Goal: Information Seeking & Learning: Understand process/instructions

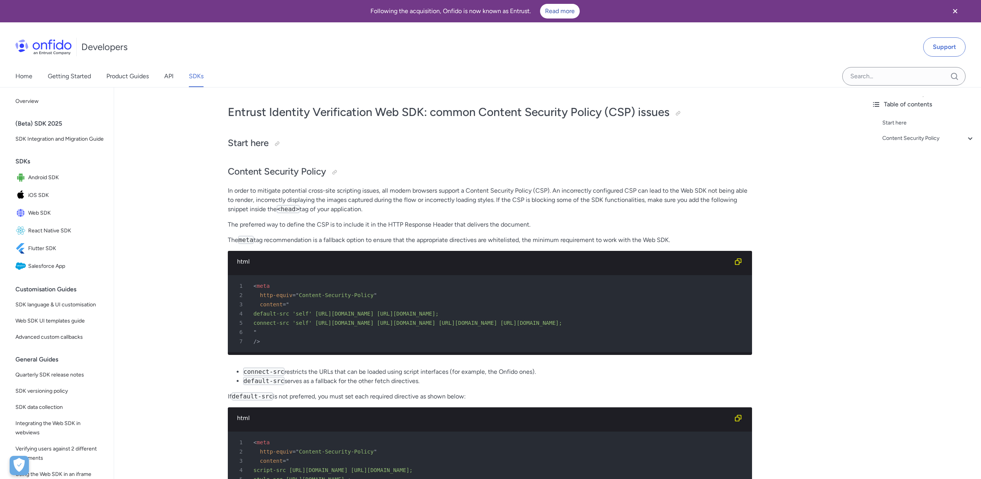
click at [389, 315] on span "default-src 'self' [URL][DOMAIN_NAME] [URL][DOMAIN_NAME];" at bounding box center [346, 314] width 185 height 6
drag, startPoint x: 389, startPoint y: 314, endPoint x: 338, endPoint y: 314, distance: 51.6
click at [338, 314] on span "default-src 'self' [URL][DOMAIN_NAME] [URL][DOMAIN_NAME];" at bounding box center [346, 314] width 185 height 6
click at [349, 316] on span "default-src 'self' [URL][DOMAIN_NAME] [URL][DOMAIN_NAME];" at bounding box center [346, 314] width 185 height 6
drag, startPoint x: 349, startPoint y: 316, endPoint x: 385, endPoint y: 313, distance: 35.6
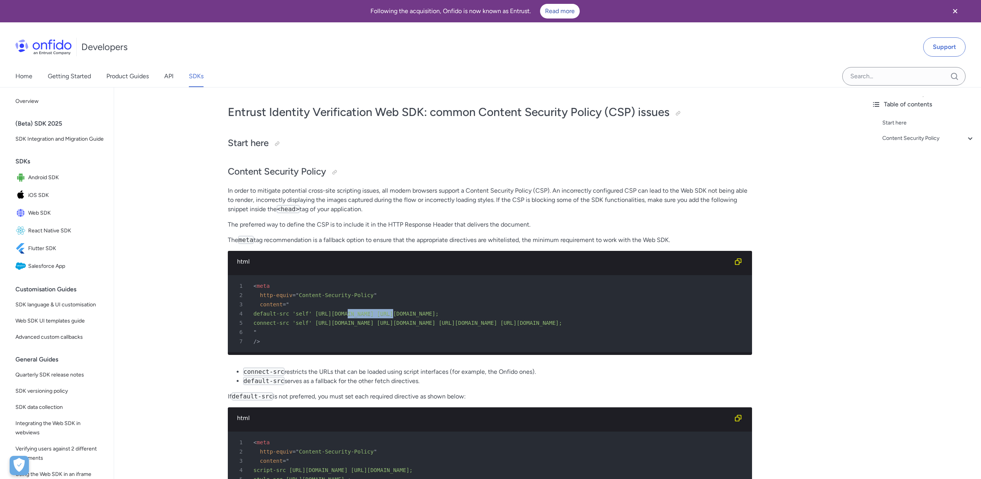
click at [385, 313] on span "default-src 'self' [URL][DOMAIN_NAME] [URL][DOMAIN_NAME];" at bounding box center [346, 314] width 185 height 6
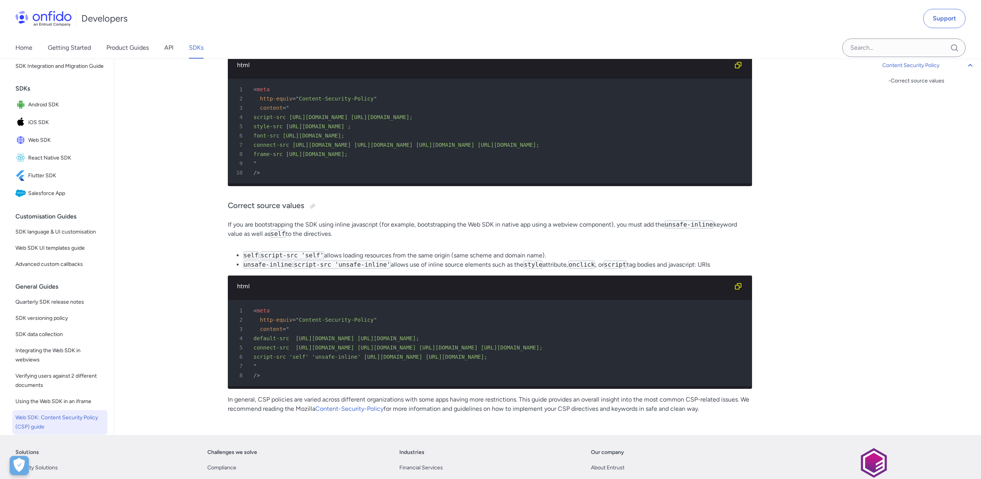
scroll to position [359, 0]
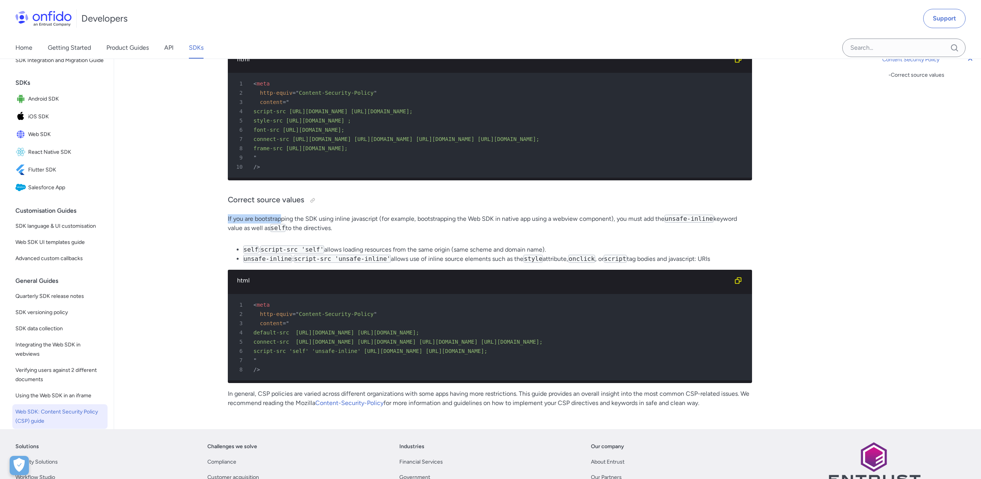
drag, startPoint x: 224, startPoint y: 230, endPoint x: 284, endPoint y: 232, distance: 59.8
click at [284, 232] on div "Entrust Identity Verification Web SDK: common Content Security Policy (CSP) iss…" at bounding box center [489, 79] width 555 height 700
click at [255, 233] on p "If you are bootstrapping the SDK using inline javascript (for example, bootstra…" at bounding box center [490, 223] width 524 height 18
click at [266, 232] on p "If you are bootstrapping the SDK using inline javascript (for example, bootstra…" at bounding box center [490, 223] width 524 height 18
drag, startPoint x: 266, startPoint y: 232, endPoint x: 362, endPoint y: 228, distance: 96.0
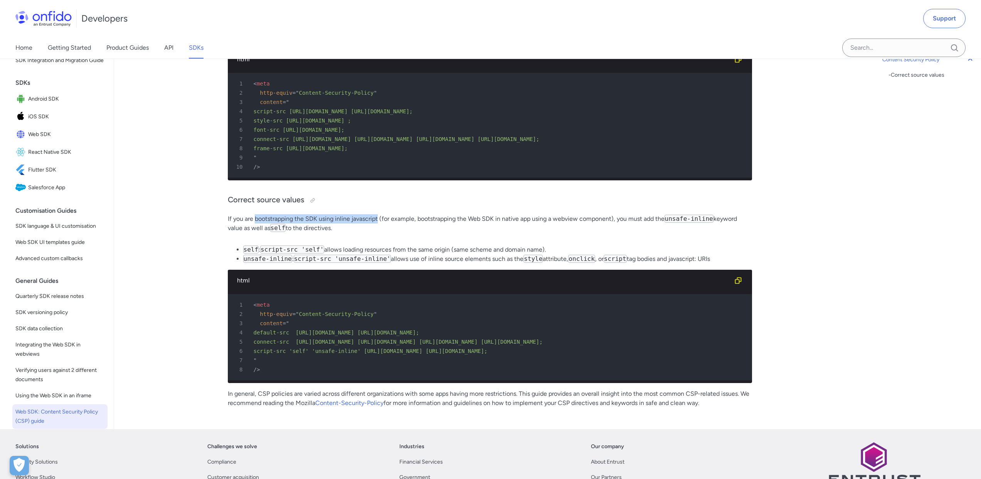
click at [362, 228] on p "If you are bootstrapping the SDK using inline javascript (for example, bootstra…" at bounding box center [490, 223] width 524 height 18
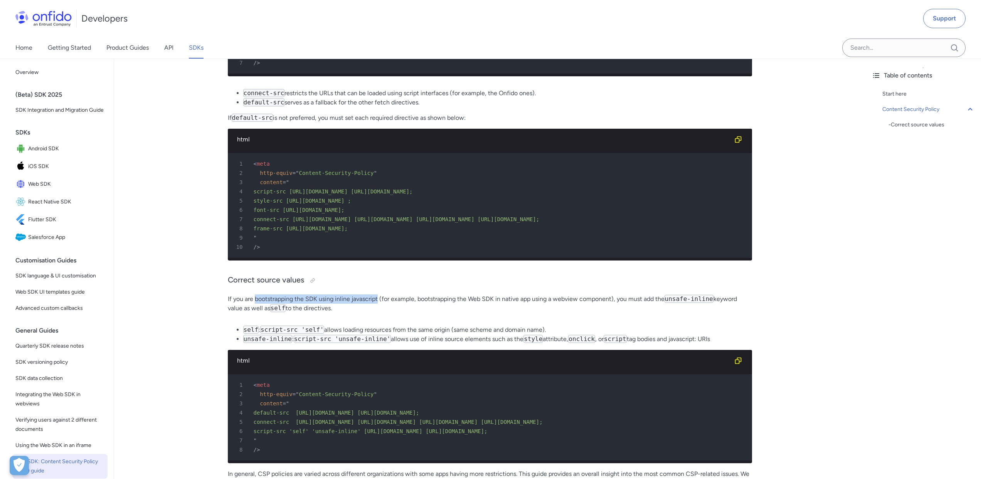
scroll to position [276, 0]
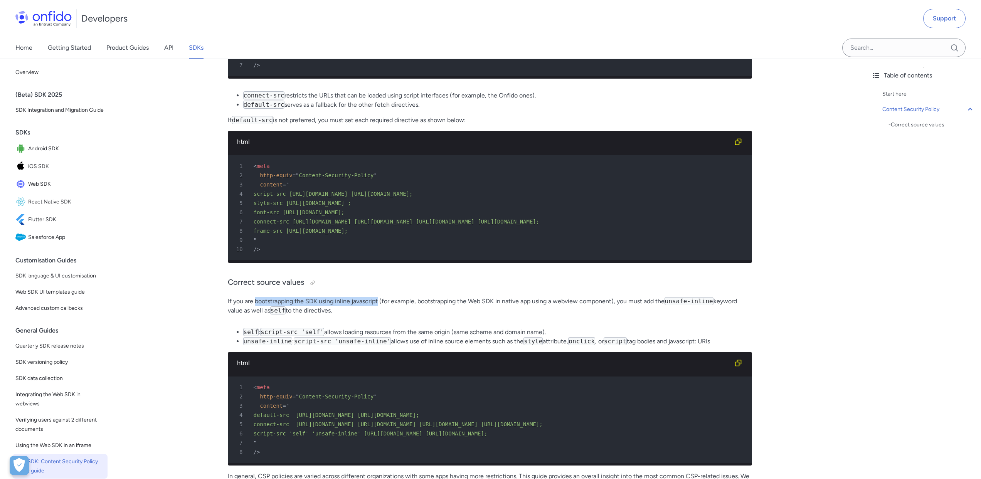
click at [329, 315] on p "If you are bootstrapping the SDK using inline javascript (for example, bootstra…" at bounding box center [490, 306] width 524 height 18
drag, startPoint x: 329, startPoint y: 315, endPoint x: 371, endPoint y: 313, distance: 42.4
click at [371, 313] on p "If you are bootstrapping the SDK using inline javascript (for example, bootstra…" at bounding box center [490, 306] width 524 height 18
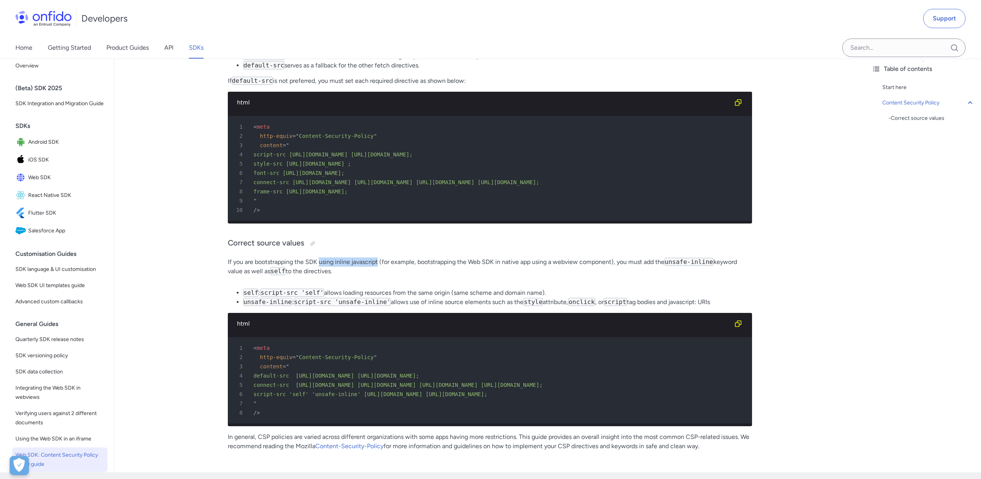
scroll to position [146, 0]
